Goal: Navigation & Orientation: Find specific page/section

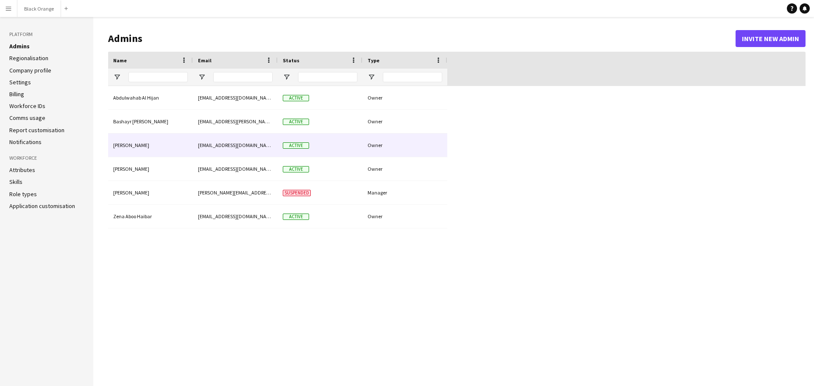
type input "**********"
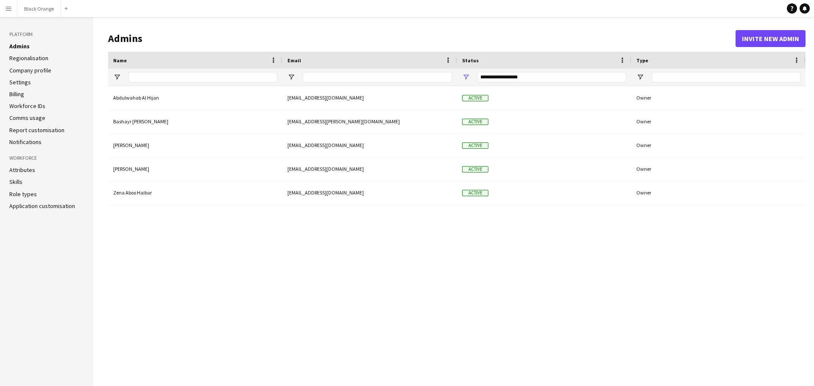
click at [9, 7] on app-icon "Menu" at bounding box center [8, 8] width 7 height 7
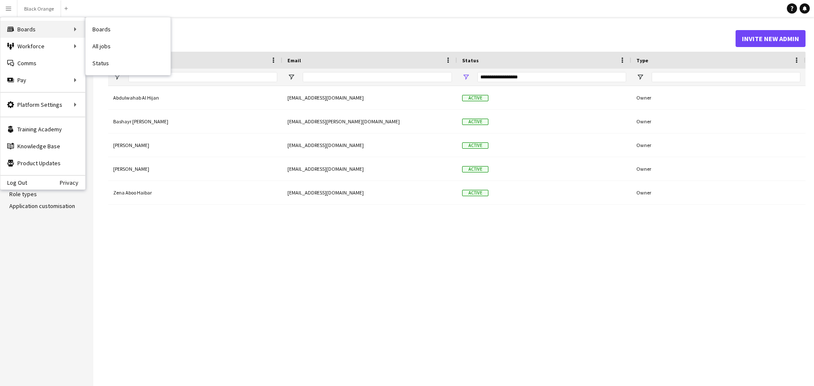
click at [50, 30] on div "Boards Boards" at bounding box center [42, 29] width 85 height 17
click at [113, 27] on link "Boards" at bounding box center [128, 29] width 85 height 17
